Goal: Transaction & Acquisition: Purchase product/service

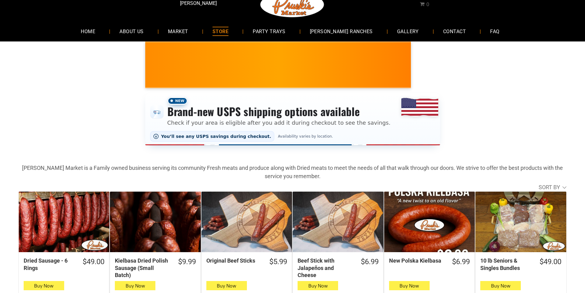
scroll to position [31, 0]
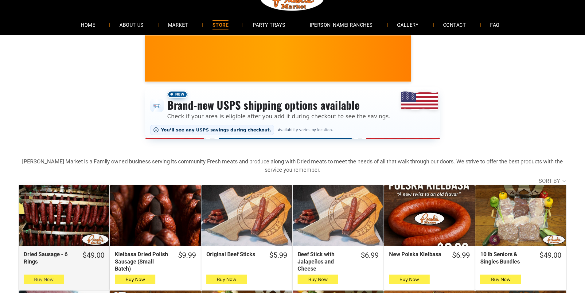
click at [49, 282] on span "Buy Now" at bounding box center [43, 280] width 19 height 6
click at [39, 281] on span "Buy Now" at bounding box center [43, 280] width 19 height 6
click at [47, 283] on span "button" at bounding box center [43, 279] width 9 height 9
